Goal: Find contact information: Find contact information

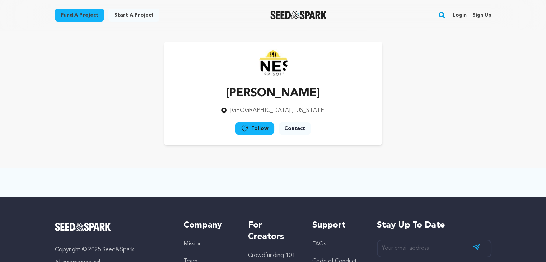
click at [304, 128] on link "Contact" at bounding box center [295, 128] width 32 height 13
